Goal: Information Seeking & Learning: Understand process/instructions

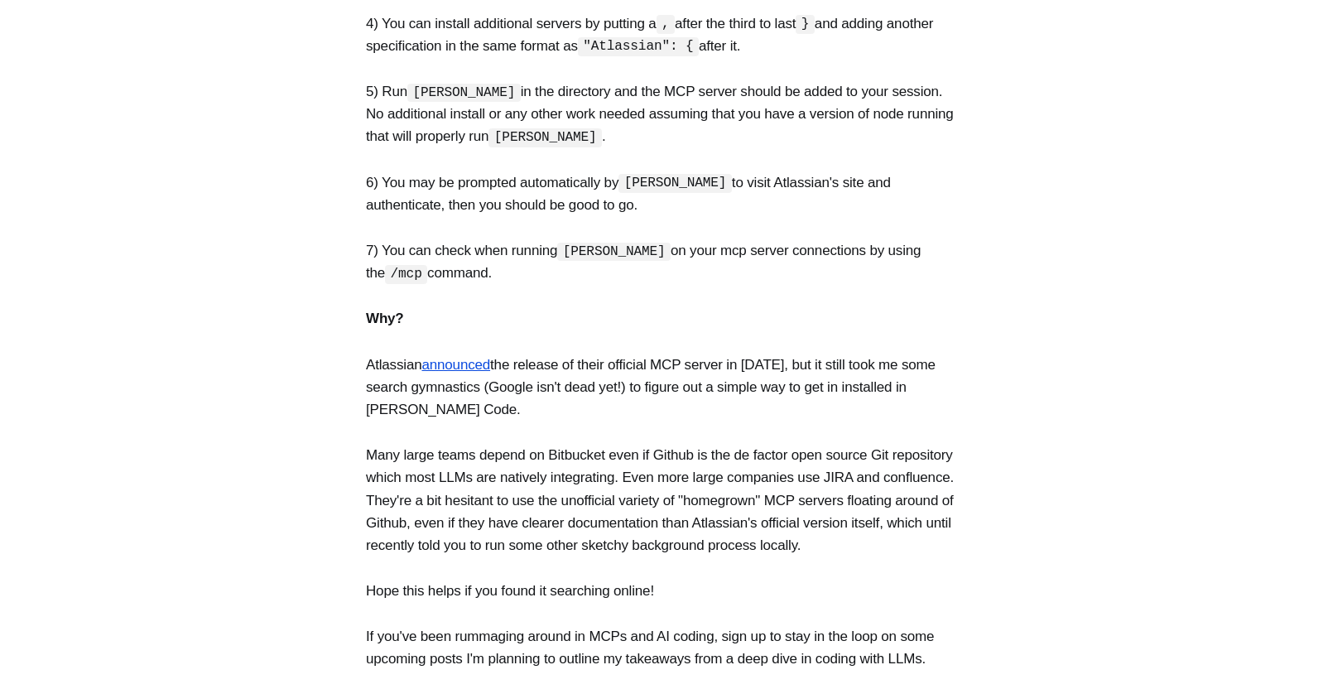
scroll to position [934, 0]
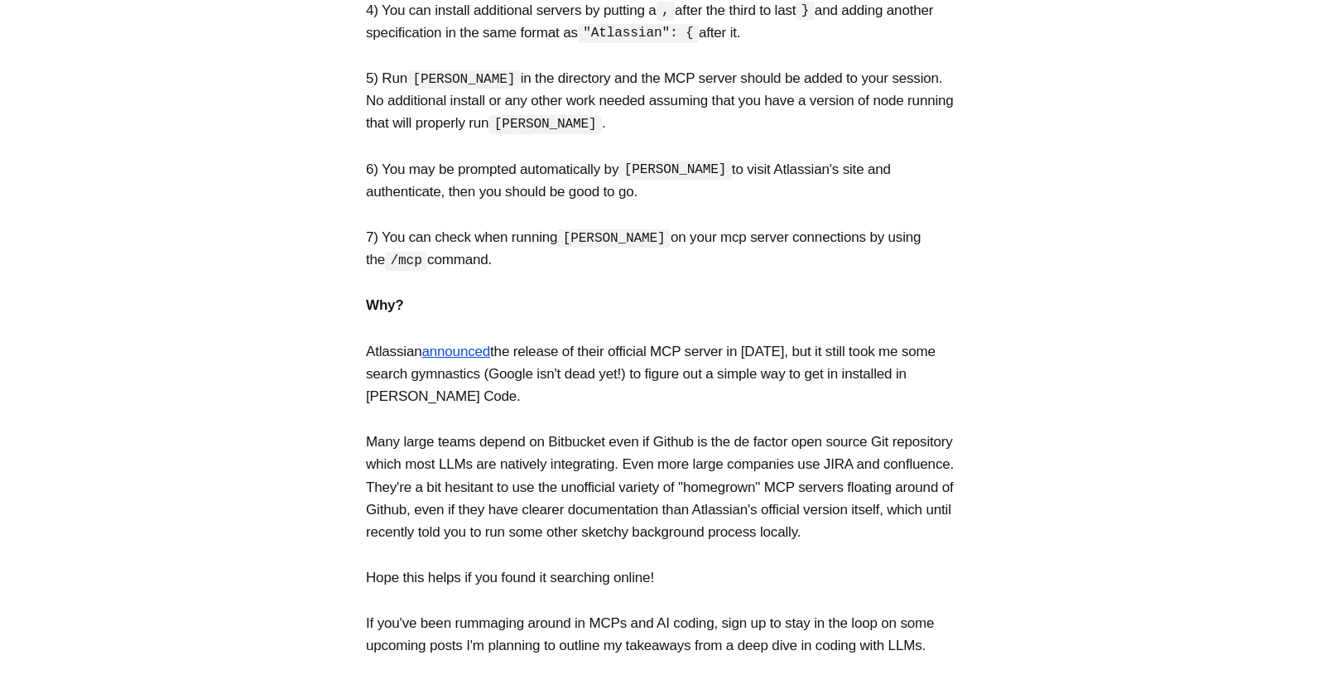
click at [599, 344] on p "Atlassian announced the release of their official MCP server in [DATE], but it …" at bounding box center [664, 374] width 596 height 68
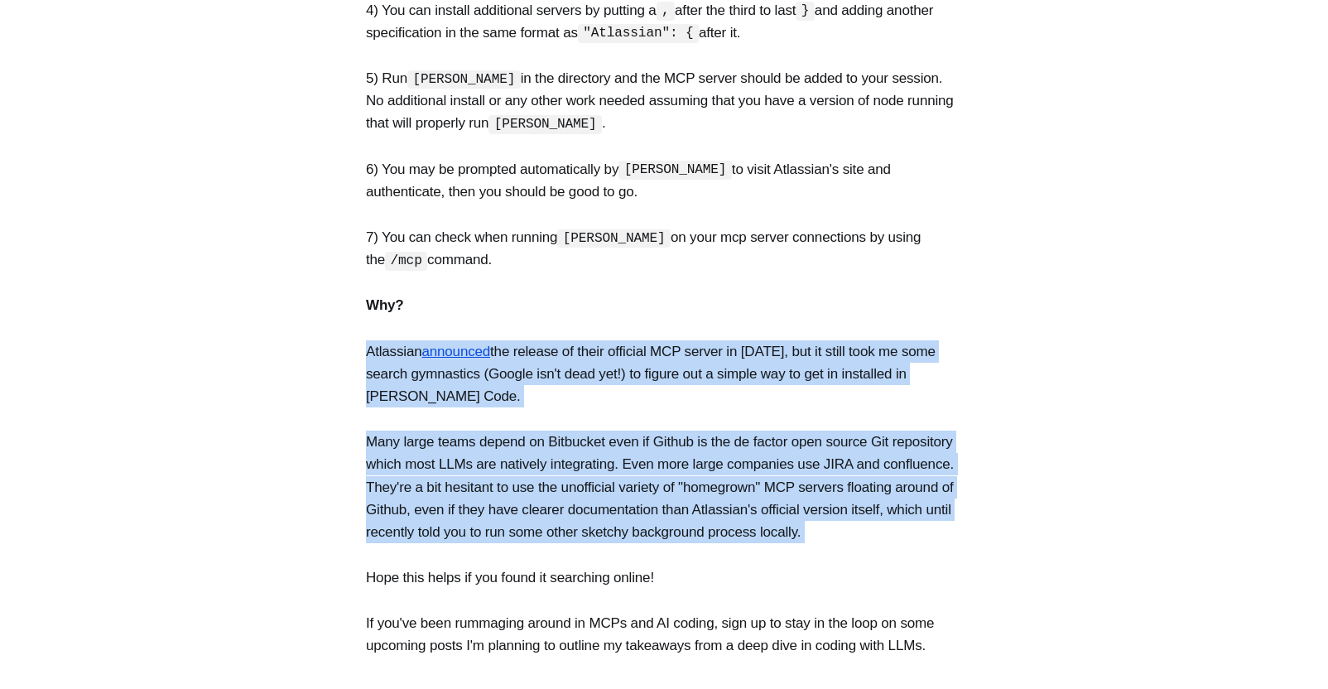
drag, startPoint x: 599, startPoint y: 344, endPoint x: 603, endPoint y: 467, distance: 123.4
click at [603, 467] on section "Below are simple instructions to install the official Atlassian Model Context P…" at bounding box center [664, 33] width 1328 height 1248
click at [708, 340] on p "Atlassian announced the release of their official MCP server in [DATE], but it …" at bounding box center [664, 374] width 596 height 68
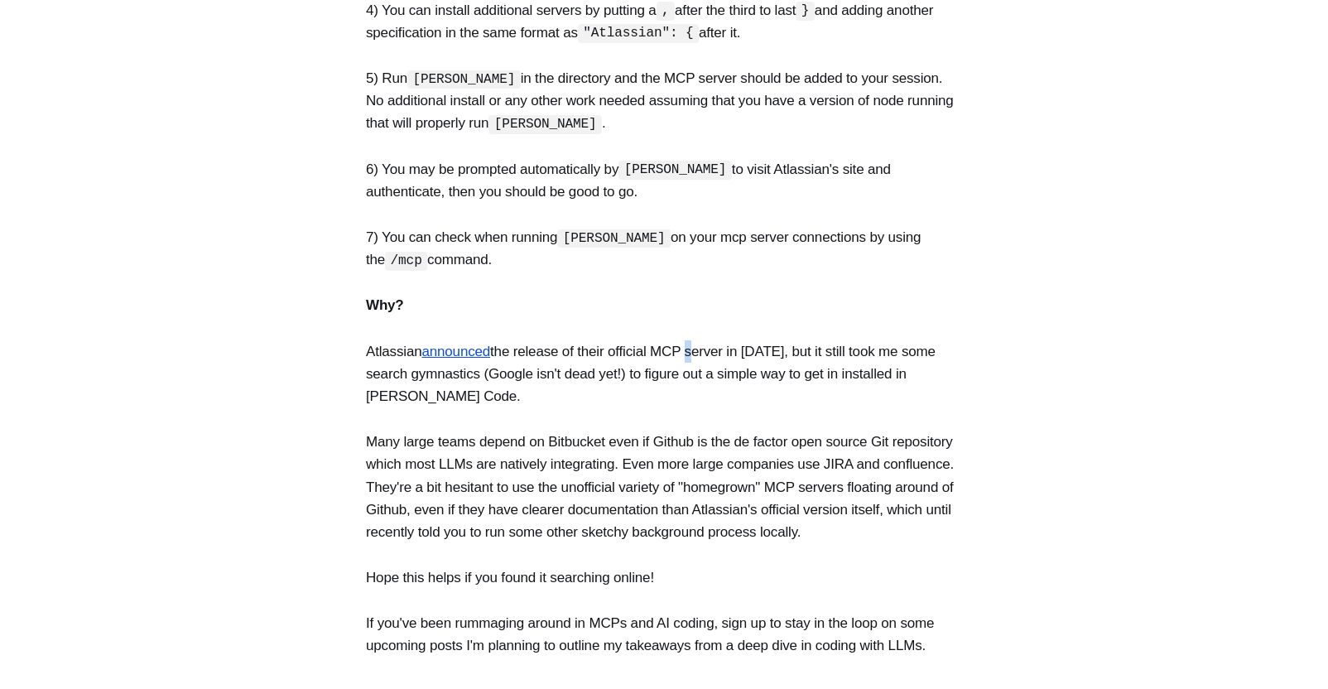
click at [708, 340] on p "Atlassian announced the release of their official MCP server in [DATE], but it …" at bounding box center [664, 374] width 596 height 68
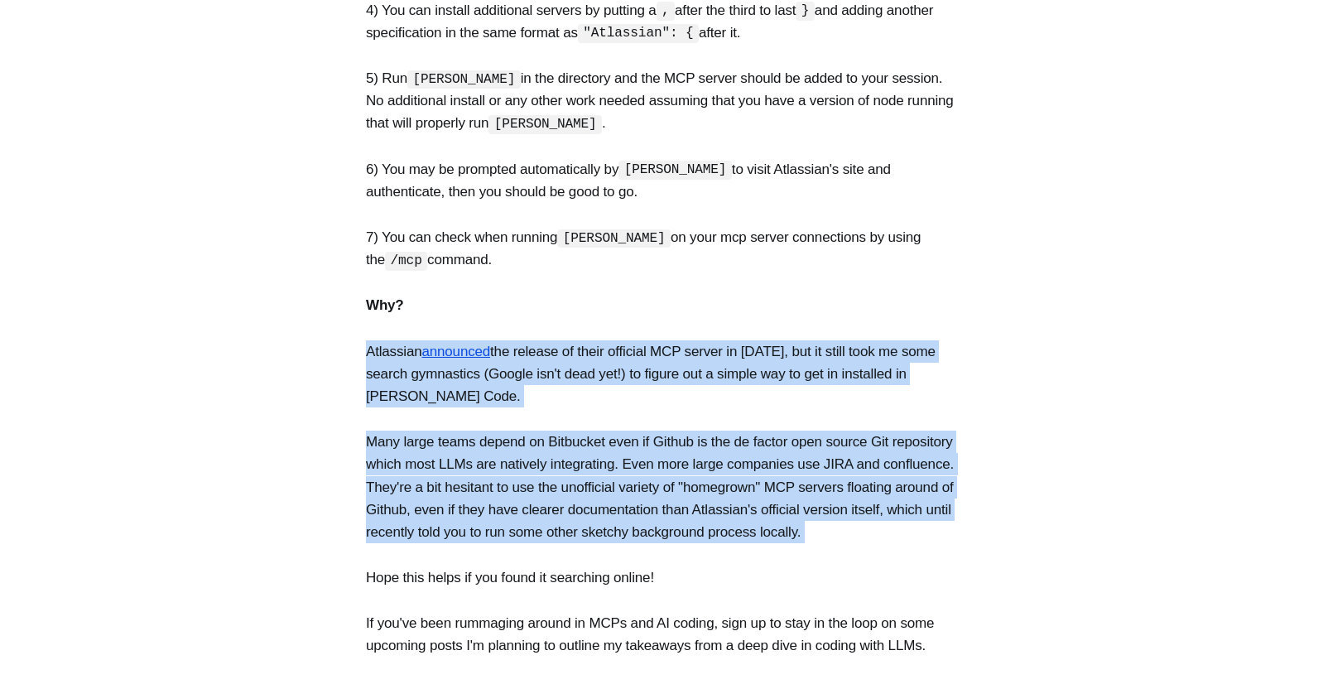
drag, startPoint x: 708, startPoint y: 339, endPoint x: 705, endPoint y: 455, distance: 115.9
click at [704, 454] on section "Below are simple instructions to install the official Atlassian Model Context P…" at bounding box center [664, 33] width 1328 height 1248
click at [705, 455] on p "Many large teams depend on Bitbucket even if Github is the de factor open sourc…" at bounding box center [664, 486] width 596 height 113
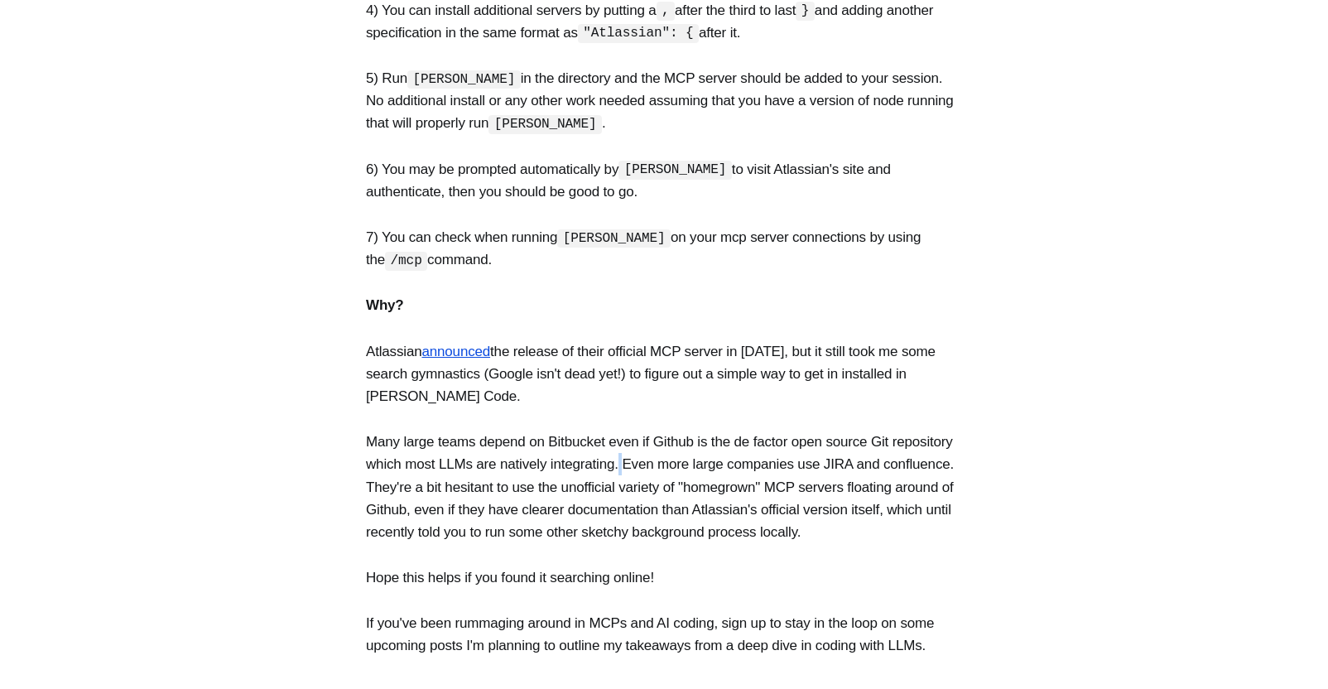
click at [705, 455] on p "Many large teams depend on Bitbucket even if Github is the de factor open sourc…" at bounding box center [664, 486] width 596 height 113
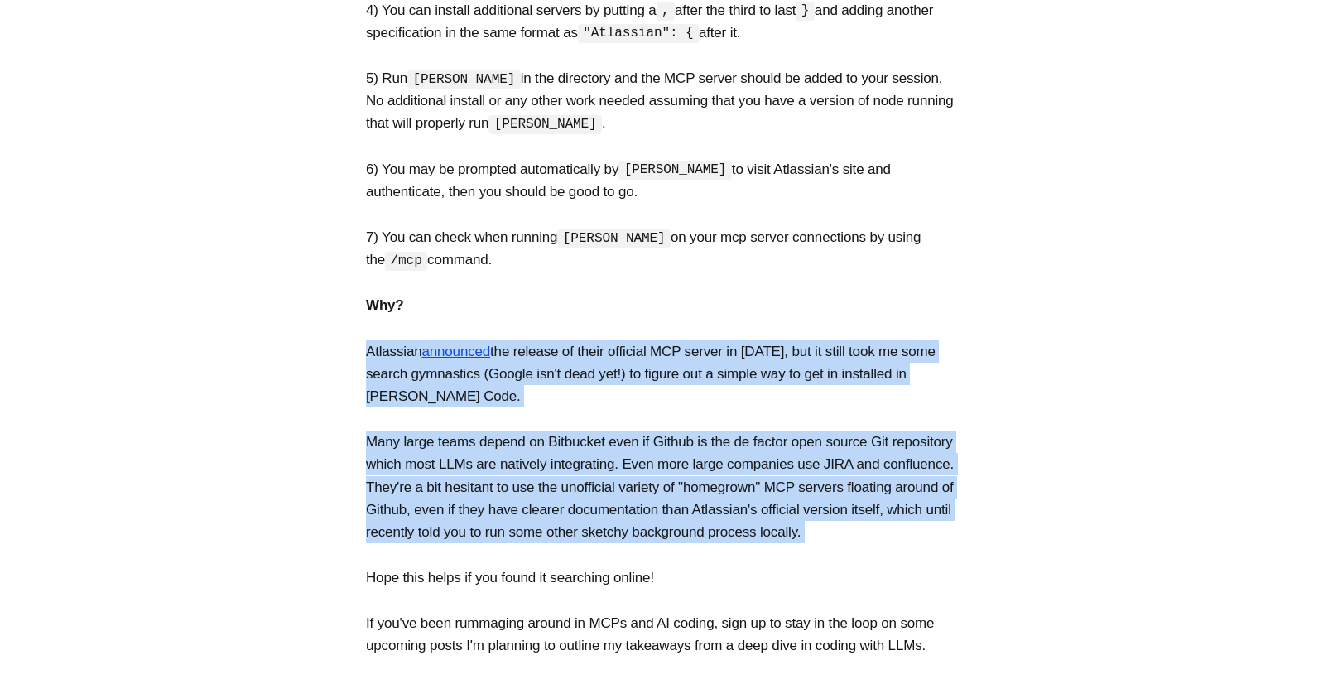
drag, startPoint x: 705, startPoint y: 455, endPoint x: 705, endPoint y: 339, distance: 115.9
click at [705, 339] on section "Below are simple instructions to install the official Atlassian Model Context P…" at bounding box center [664, 33] width 1328 height 1248
click at [705, 340] on p "Atlassian announced the release of their official MCP server in [DATE], but it …" at bounding box center [664, 374] width 596 height 68
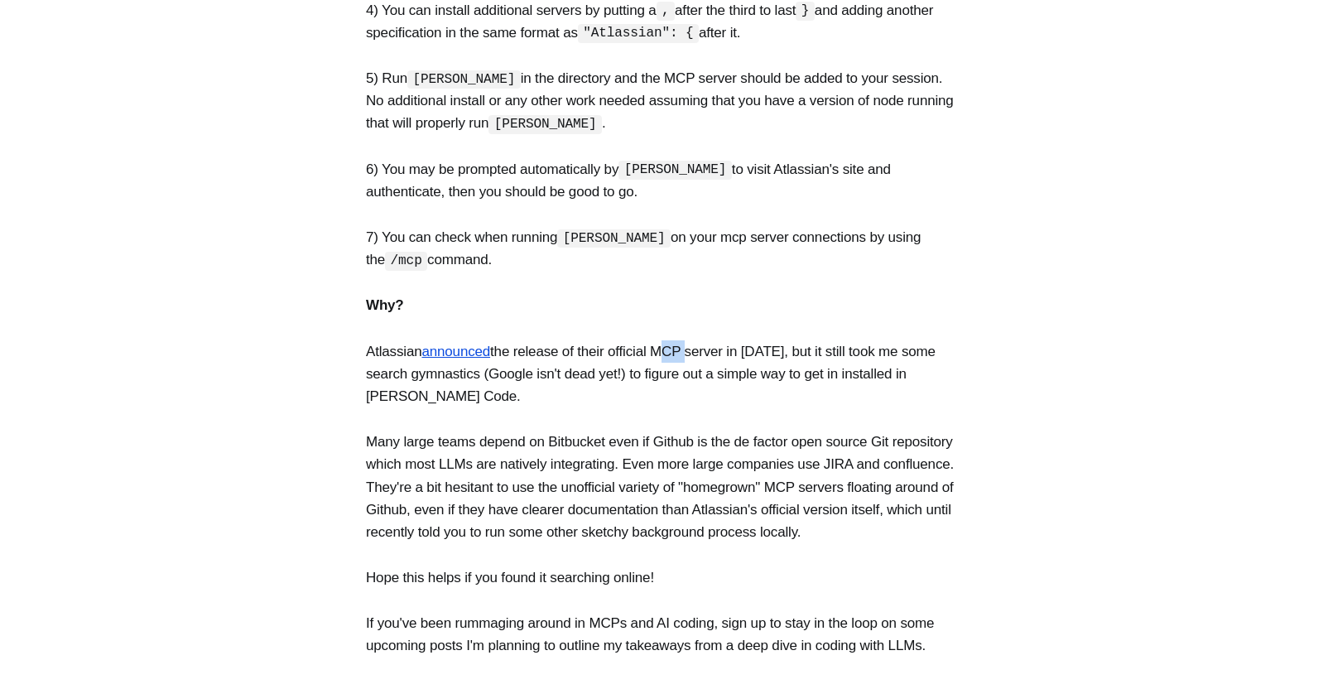
click at [705, 340] on p "Atlassian announced the release of their official MCP server in [DATE], but it …" at bounding box center [664, 374] width 596 height 68
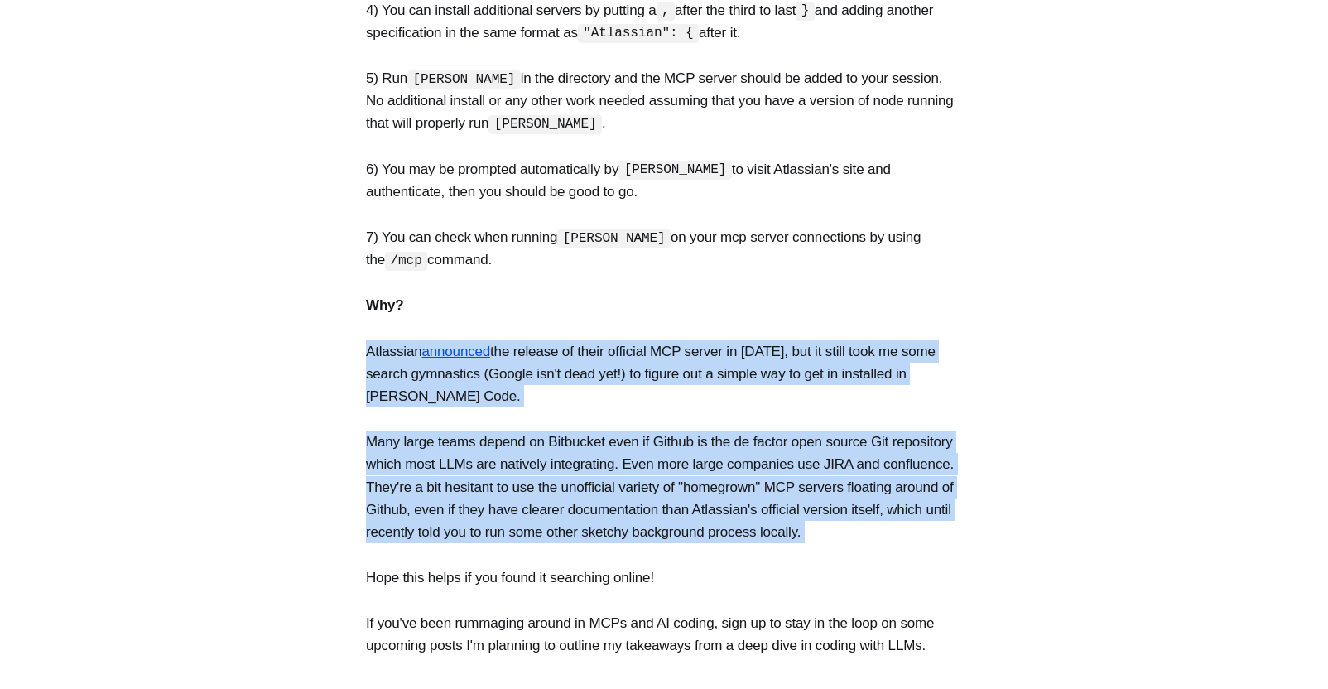
drag, startPoint x: 705, startPoint y: 339, endPoint x: 696, endPoint y: 448, distance: 108.8
click at [696, 447] on section "Below are simple instructions to install the official Atlassian Model Context P…" at bounding box center [664, 33] width 1328 height 1248
click at [696, 448] on p "Many large teams depend on Bitbucket even if Github is the de factor open sourc…" at bounding box center [664, 486] width 596 height 113
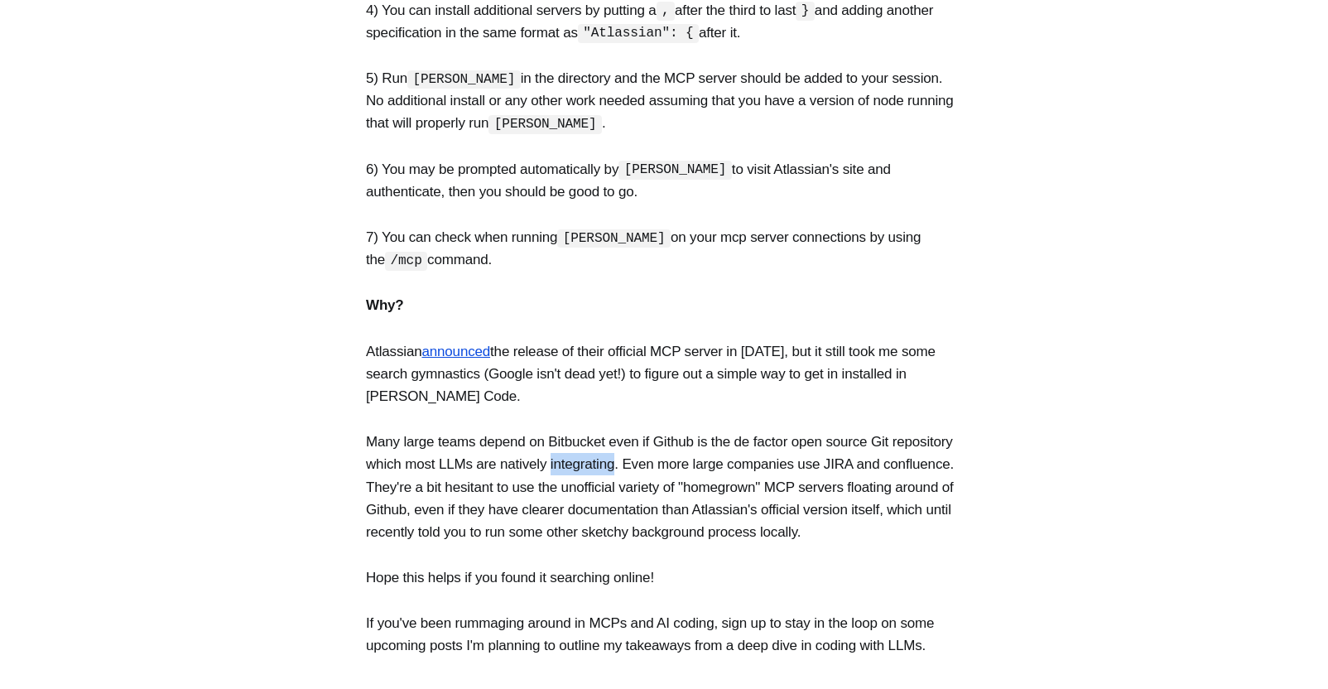
click at [696, 448] on p "Many large teams depend on Bitbucket even if Github is the de factor open sourc…" at bounding box center [664, 486] width 596 height 113
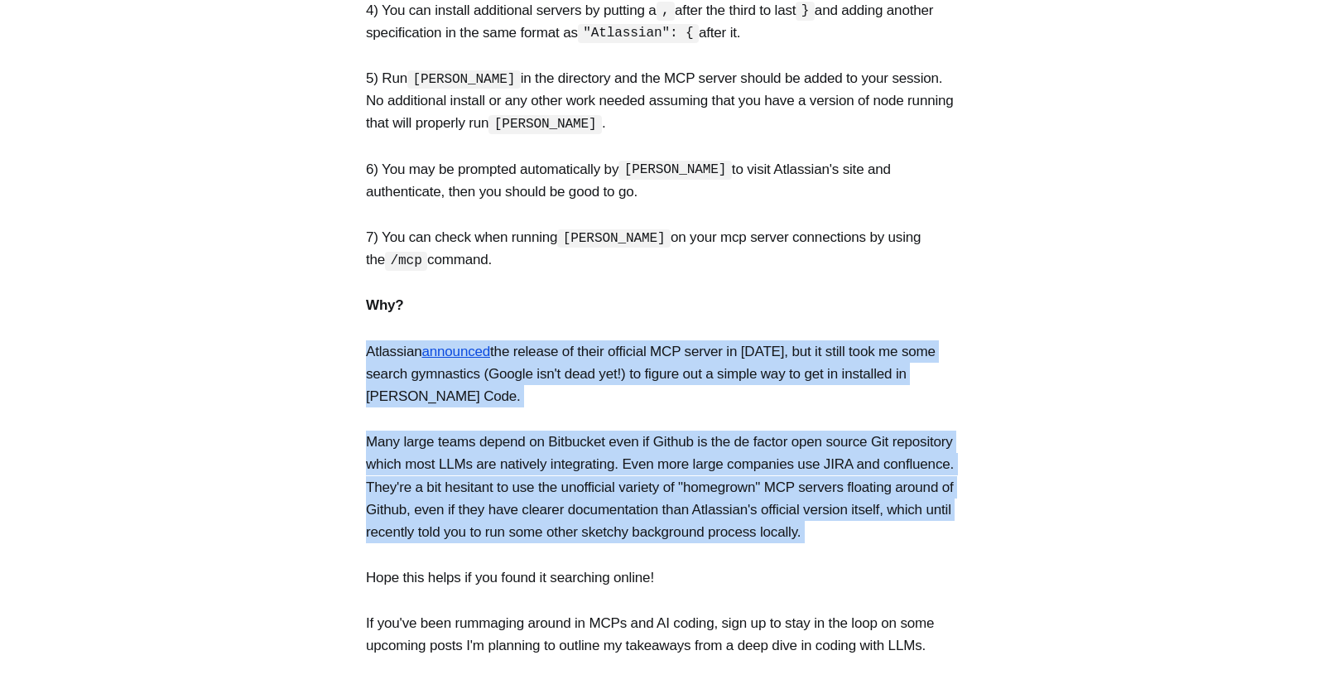
drag, startPoint x: 696, startPoint y: 448, endPoint x: 703, endPoint y: 343, distance: 105.3
click at [703, 343] on section "Below are simple instructions to install the official Atlassian Model Context P…" at bounding box center [664, 33] width 1328 height 1248
click at [703, 343] on p "Atlassian announced the release of their official MCP server in [DATE], but it …" at bounding box center [664, 374] width 596 height 68
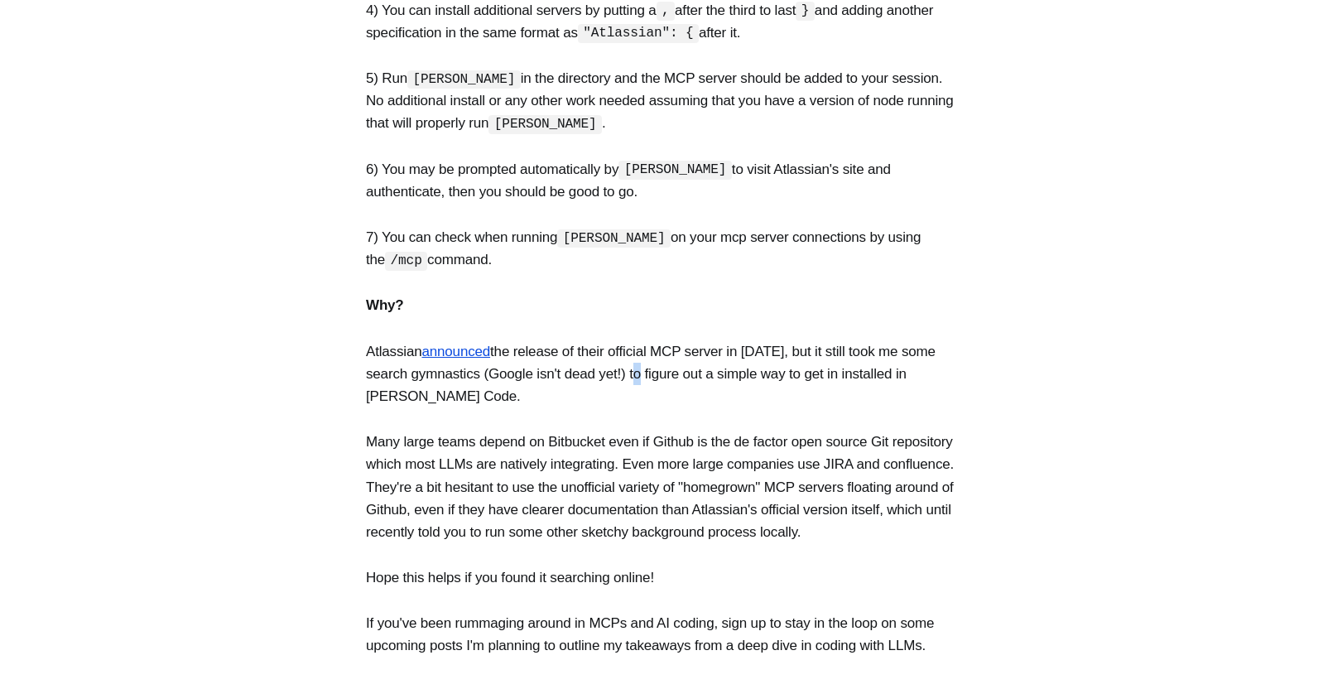
click at [703, 343] on p "Atlassian announced the release of their official MCP server in [DATE], but it …" at bounding box center [664, 374] width 596 height 68
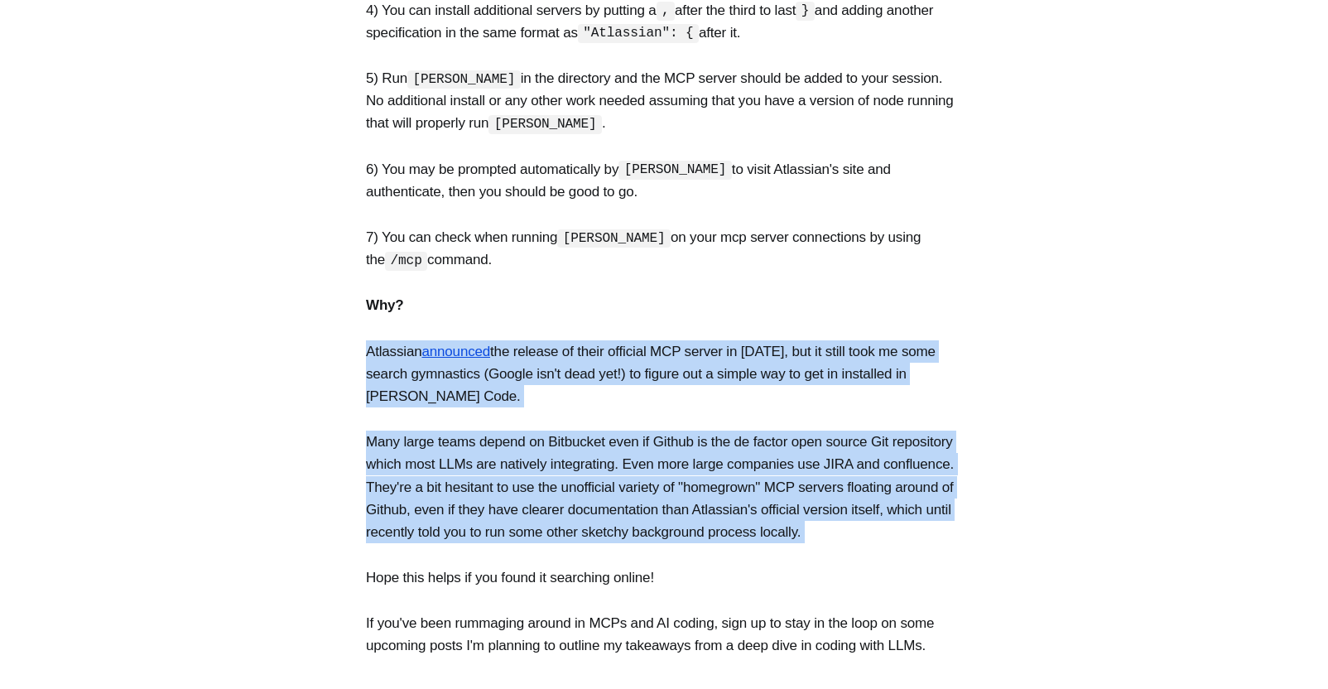
drag, startPoint x: 703, startPoint y: 343, endPoint x: 720, endPoint y: 485, distance: 143.4
click at [720, 485] on section "Below are simple instructions to install the official Atlassian Model Context P…" at bounding box center [664, 33] width 1328 height 1248
click at [720, 485] on p "Many large teams depend on Bitbucket even if Github is the de factor open sourc…" at bounding box center [664, 486] width 596 height 113
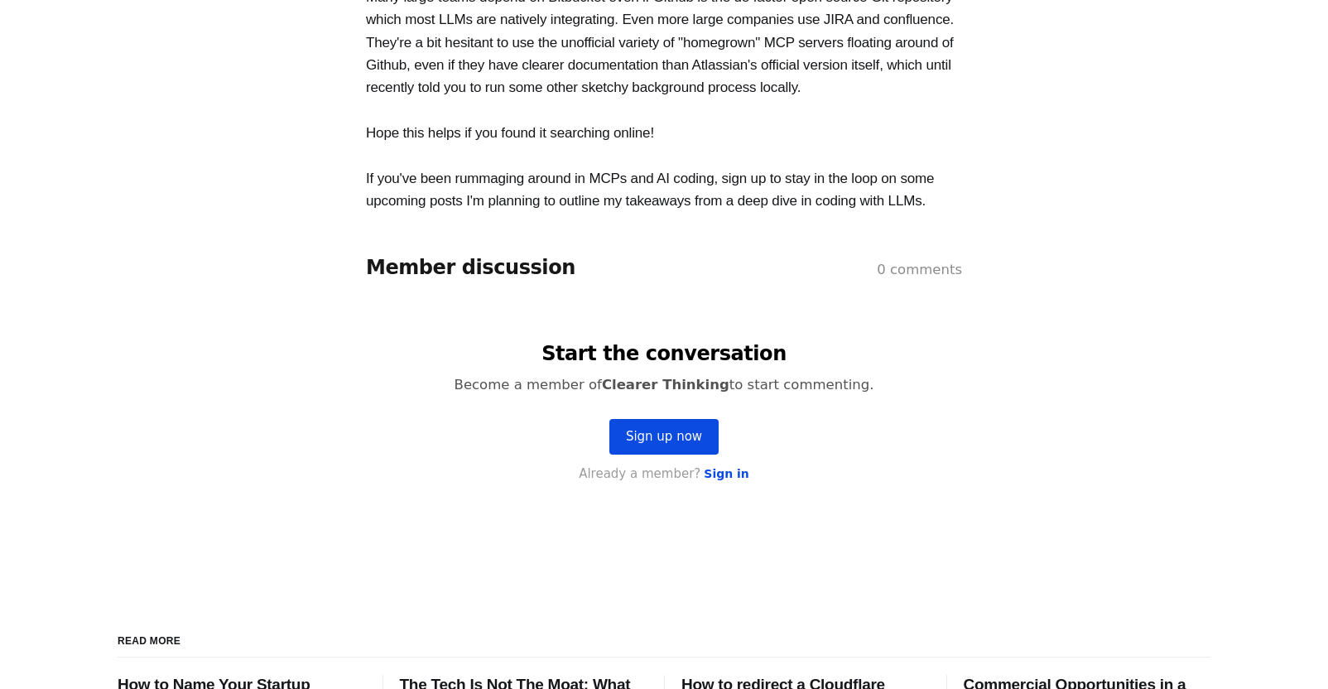
scroll to position [1381, 0]
